Goal: Transaction & Acquisition: Purchase product/service

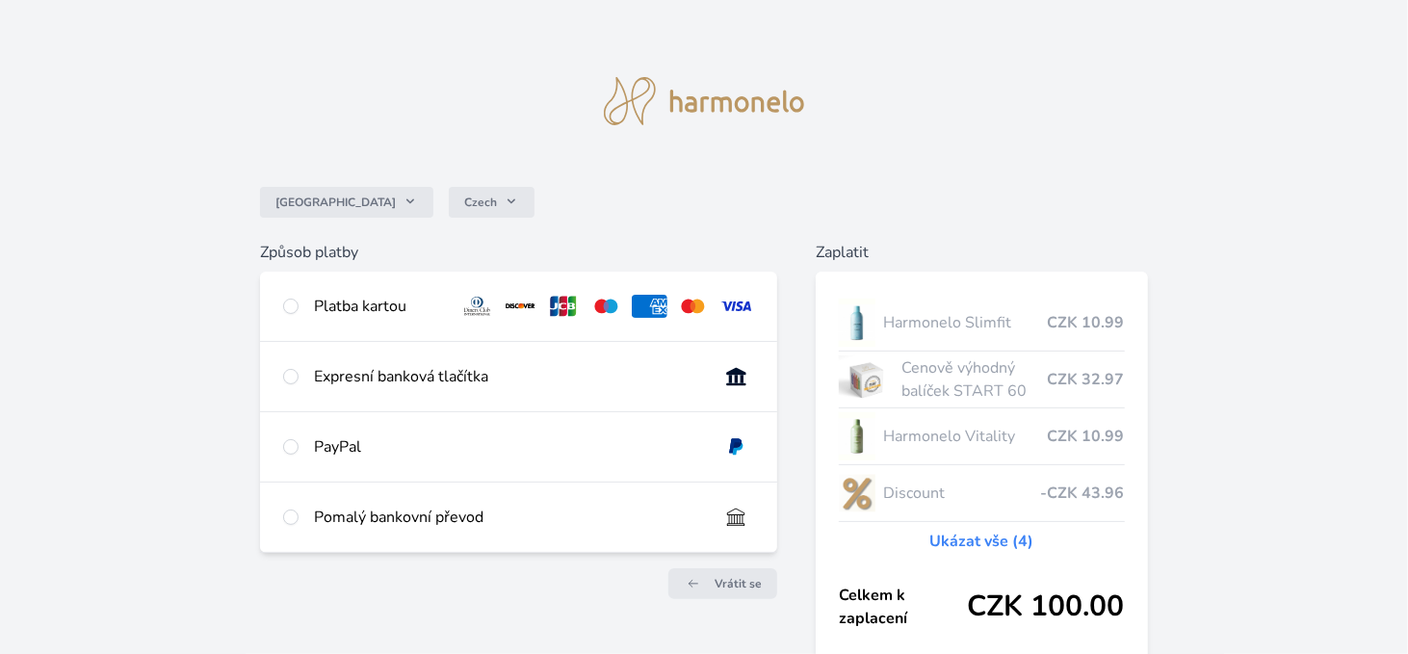
scroll to position [129, 0]
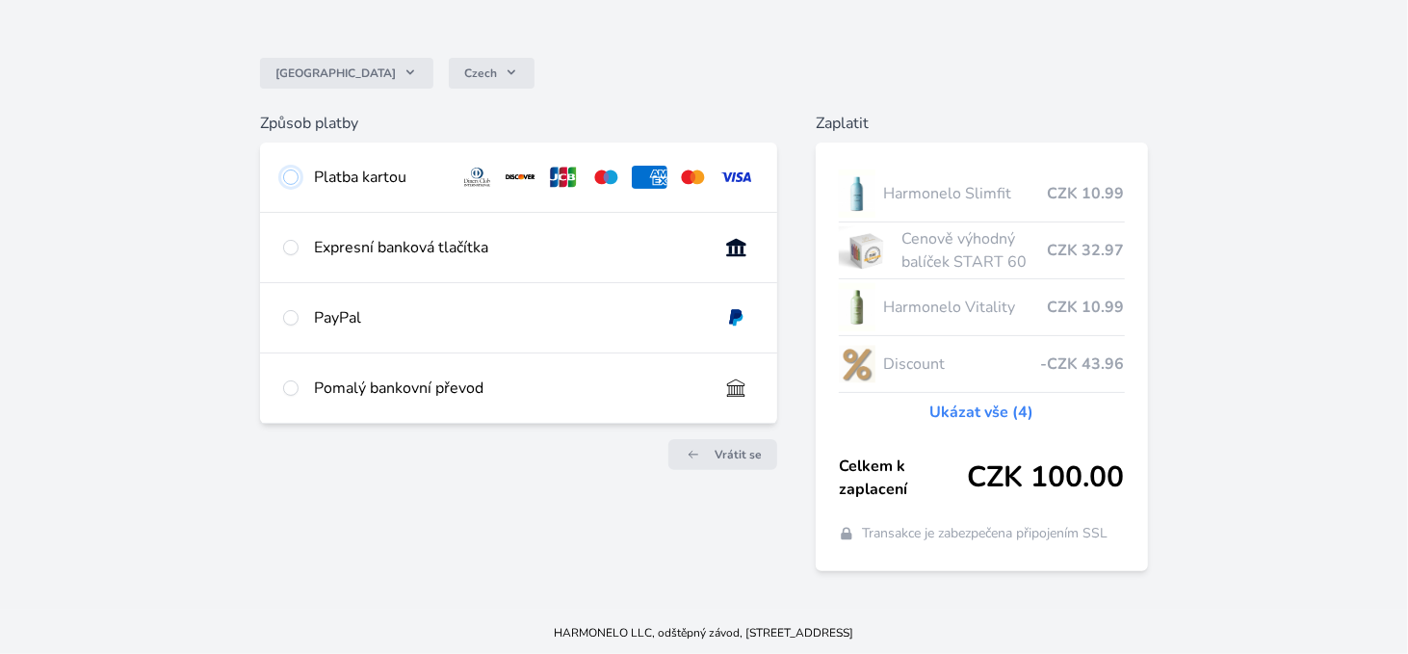
click at [291, 175] on input "radio" at bounding box center [290, 176] width 15 height 15
radio input "true"
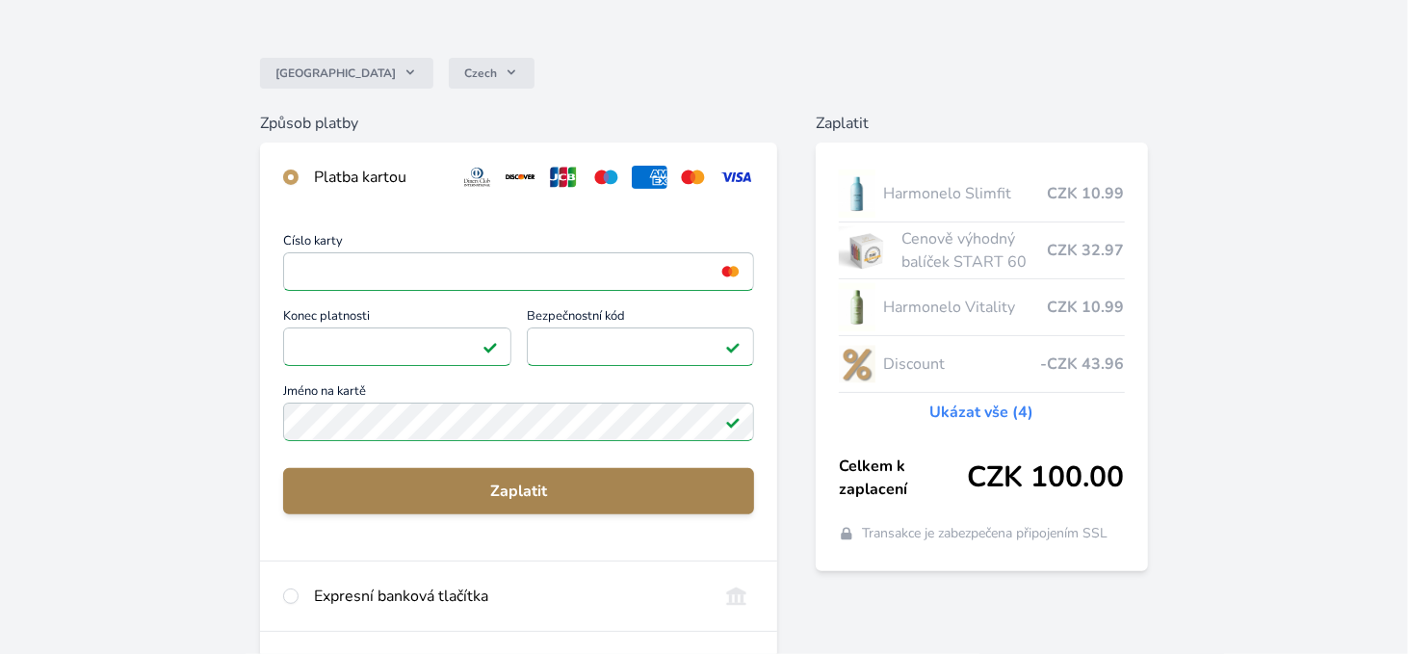
click at [526, 495] on span "Zaplatit" at bounding box center [518, 491] width 440 height 23
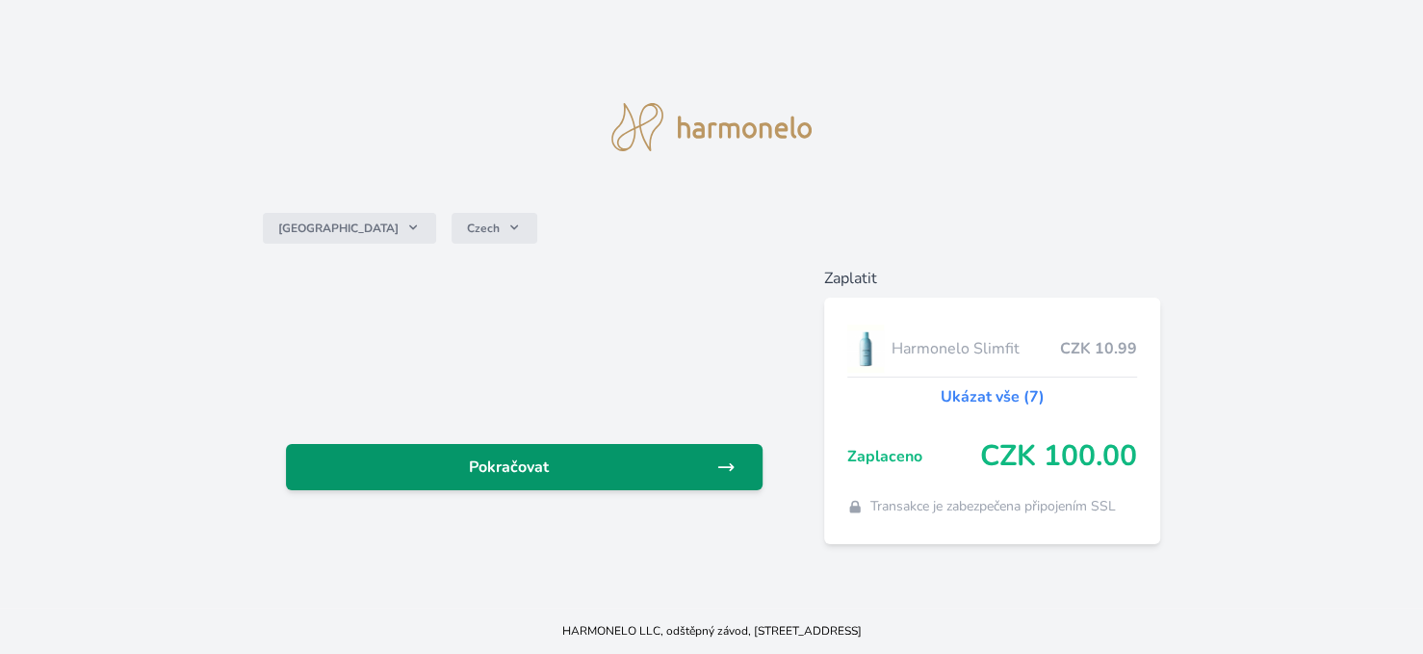
click at [516, 470] on span "Pokračovat" at bounding box center [508, 466] width 415 height 23
